Goal: Check status: Check status

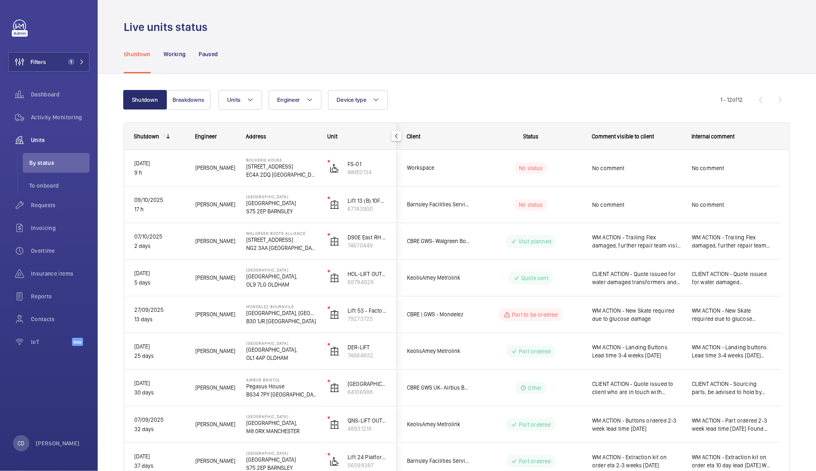
click at [273, 208] on p "S75 2EP BARNSLEY" at bounding box center [281, 211] width 71 height 8
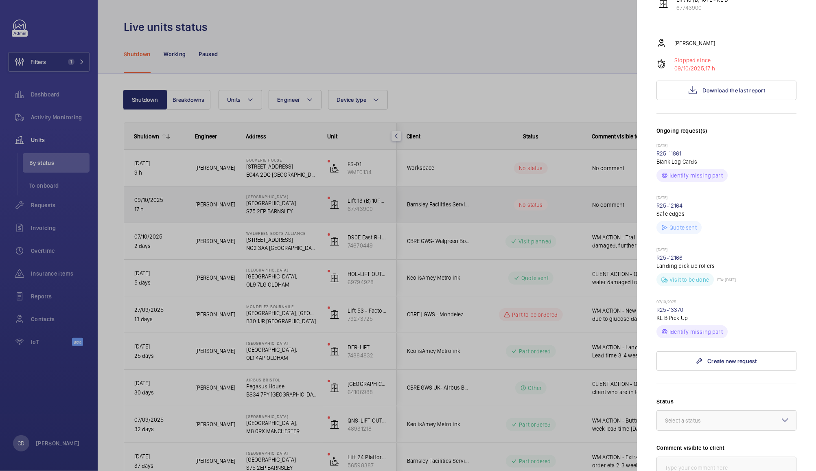
scroll to position [116, 0]
click at [677, 311] on link "R25-13370" at bounding box center [670, 311] width 27 height 7
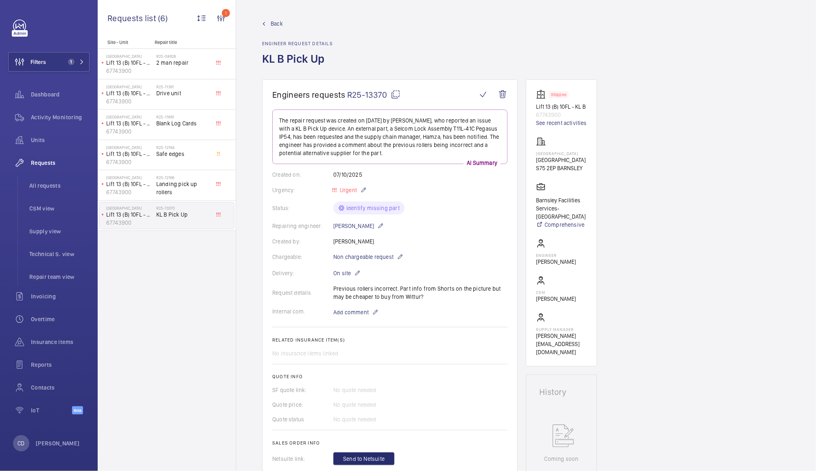
click at [397, 98] on mat-icon at bounding box center [396, 95] width 10 height 10
